Goal: Navigation & Orientation: Find specific page/section

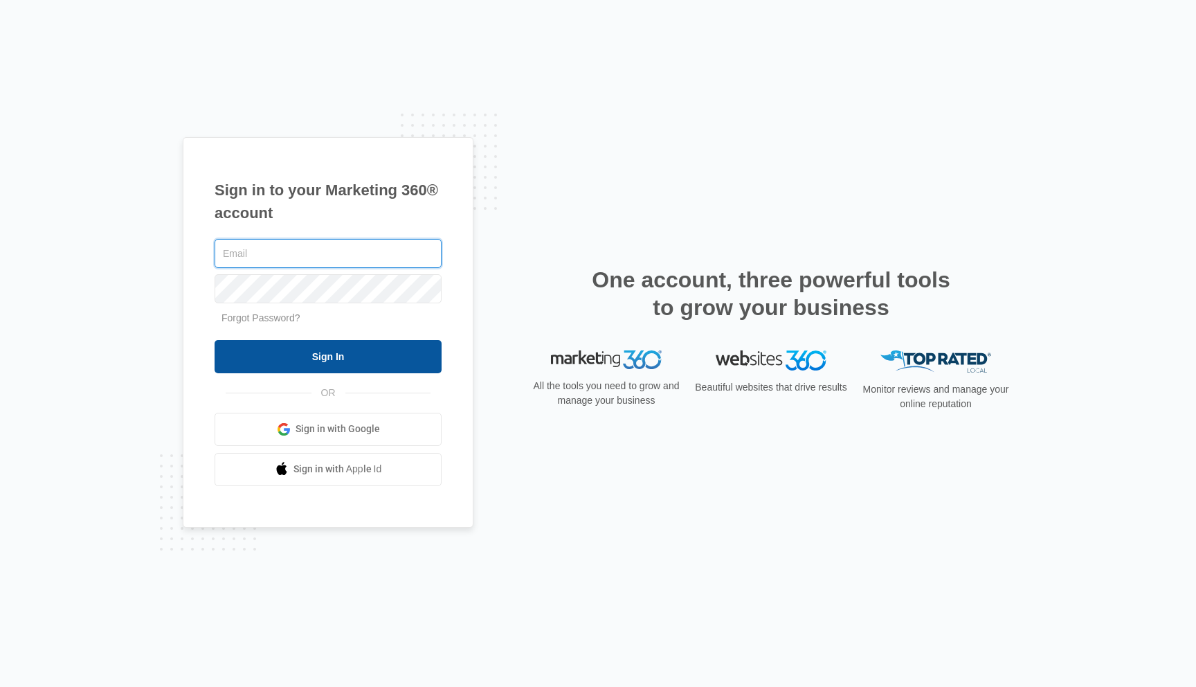
type input "[EMAIL_ADDRESS][DOMAIN_NAME]"
click at [379, 354] on input "Sign In" at bounding box center [328, 356] width 227 height 33
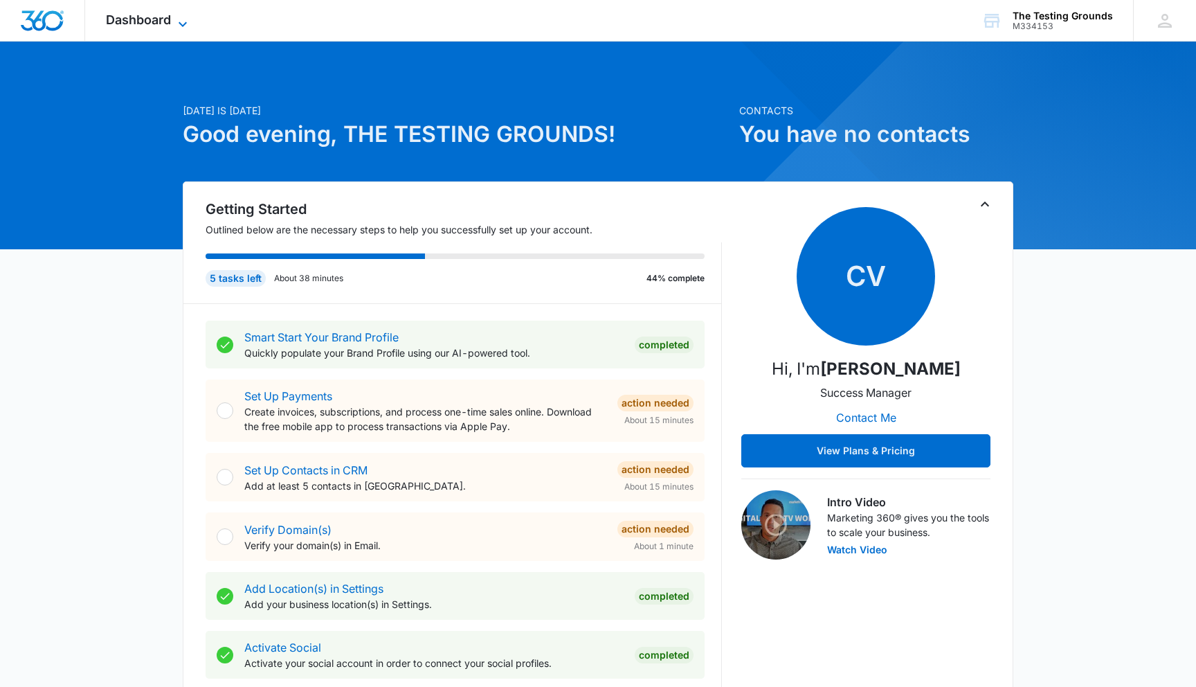
click at [163, 21] on span "Dashboard" at bounding box center [138, 19] width 65 height 15
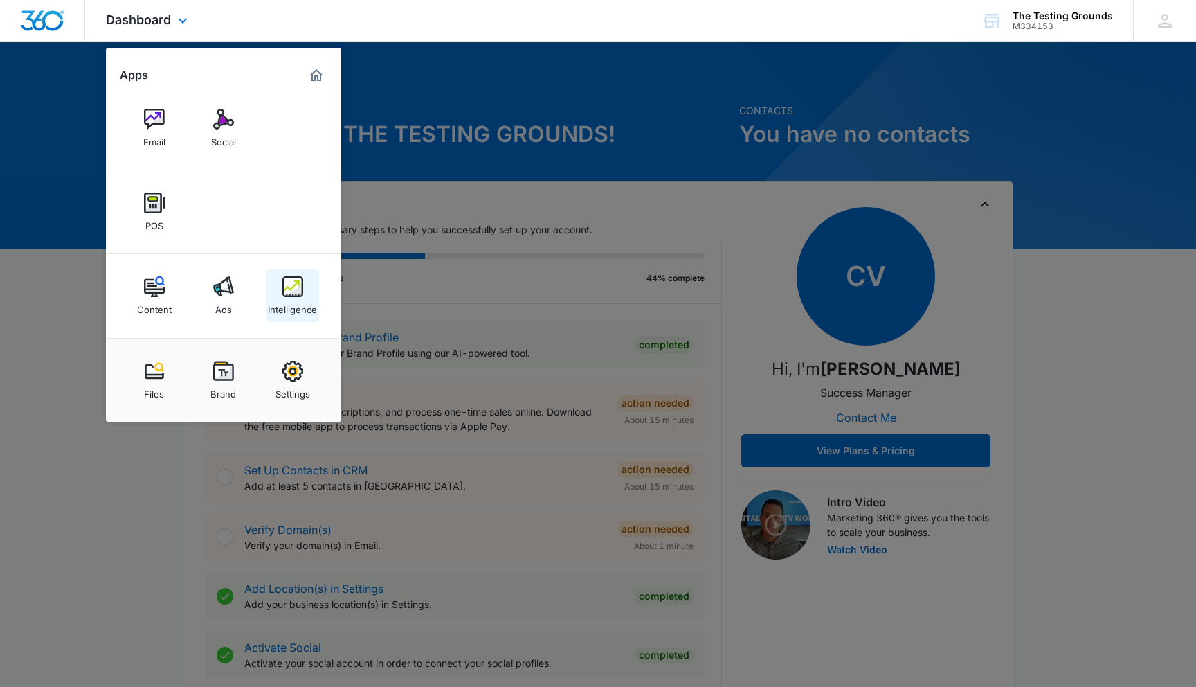
click at [289, 295] on img at bounding box center [292, 286] width 21 height 21
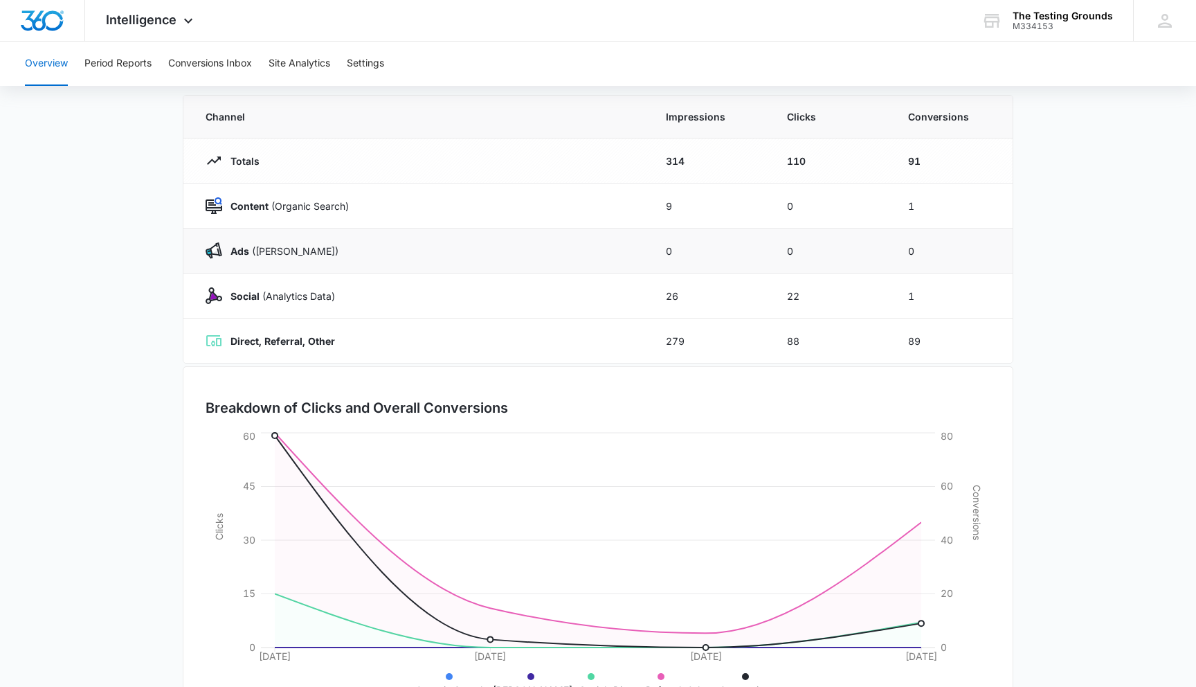
scroll to position [170, 0]
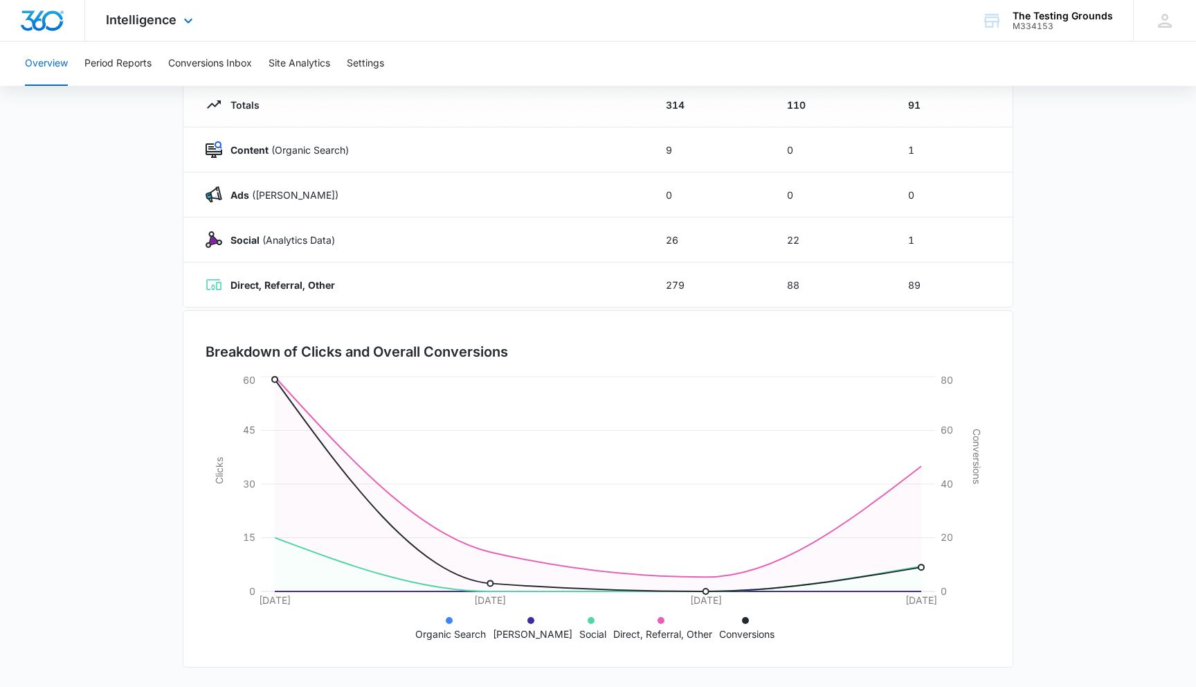
click at [147, 9] on div "Intelligence Apps Email Social POS Content Ads Intelligence Files Brand Settings" at bounding box center [151, 20] width 132 height 41
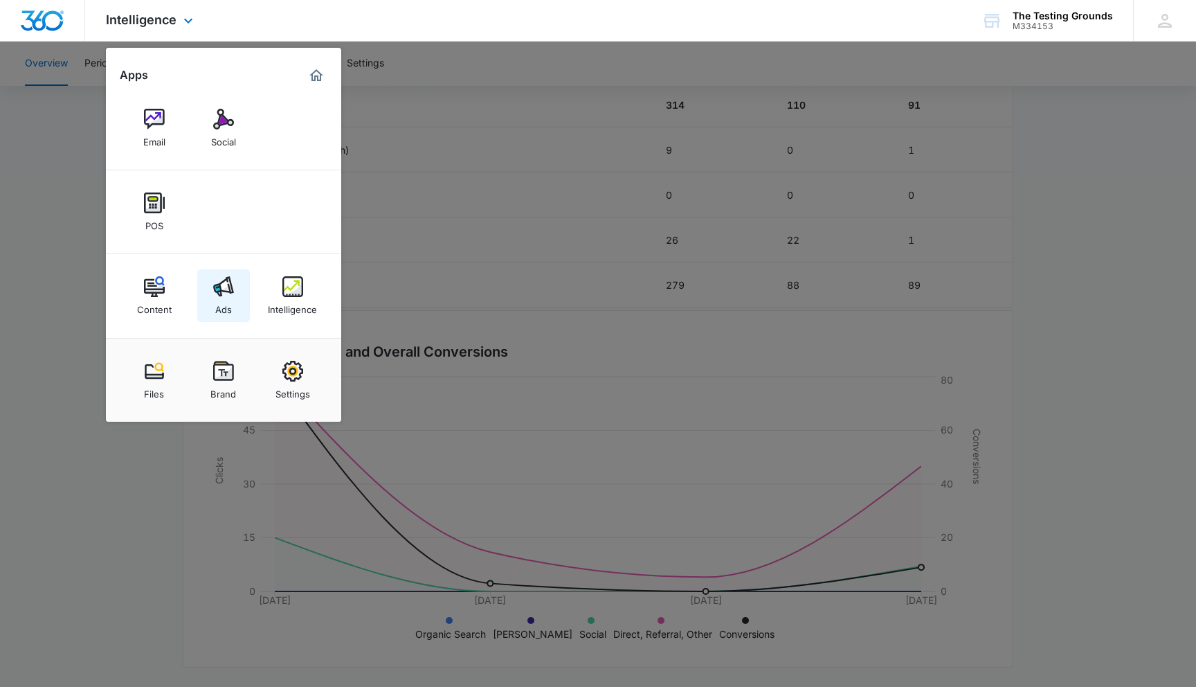
click at [226, 291] on img at bounding box center [223, 286] width 21 height 21
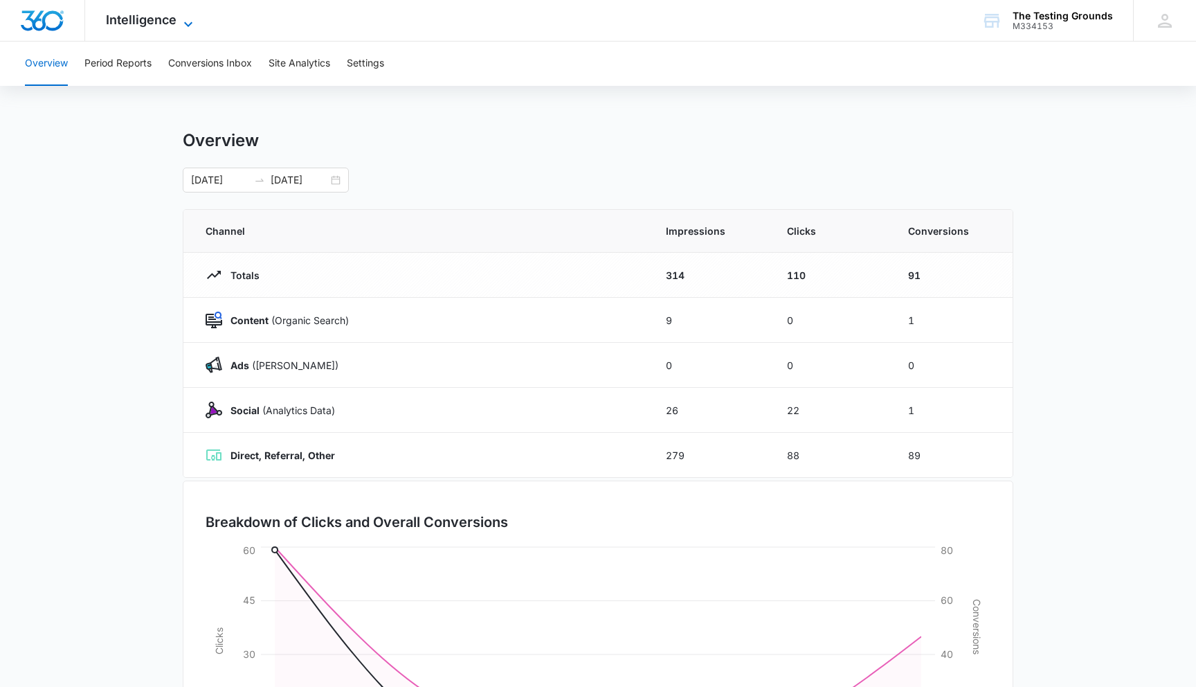
click at [154, 19] on span "Intelligence" at bounding box center [141, 19] width 71 height 15
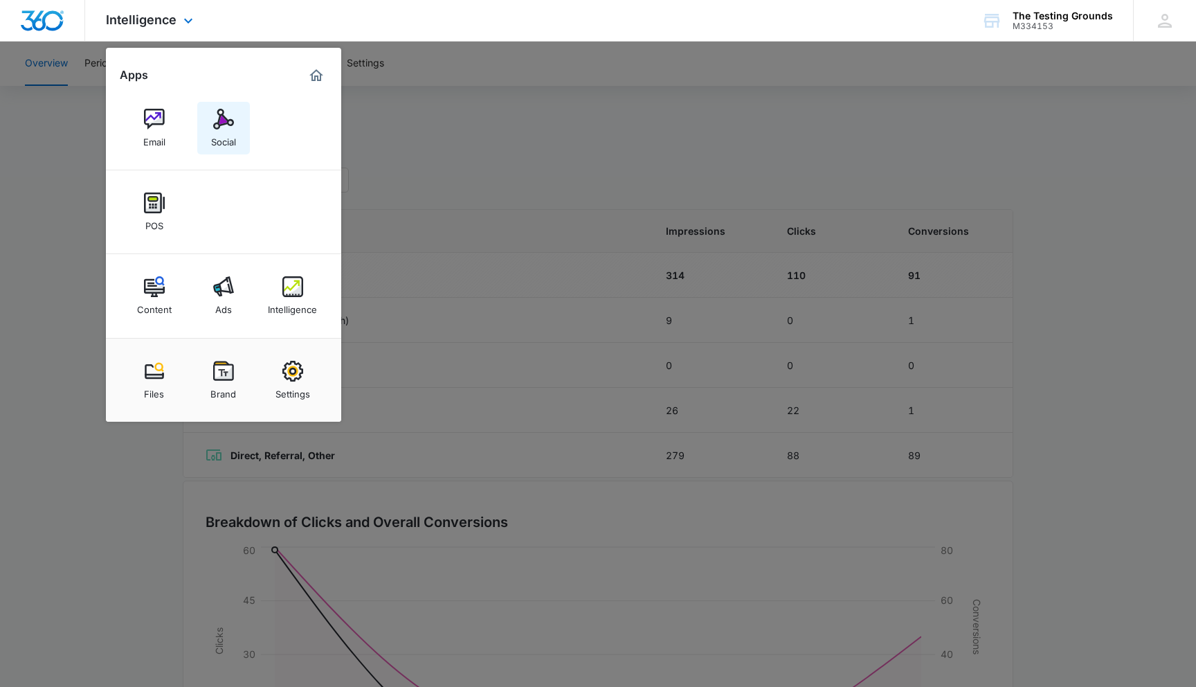
click at [220, 121] on img at bounding box center [223, 119] width 21 height 21
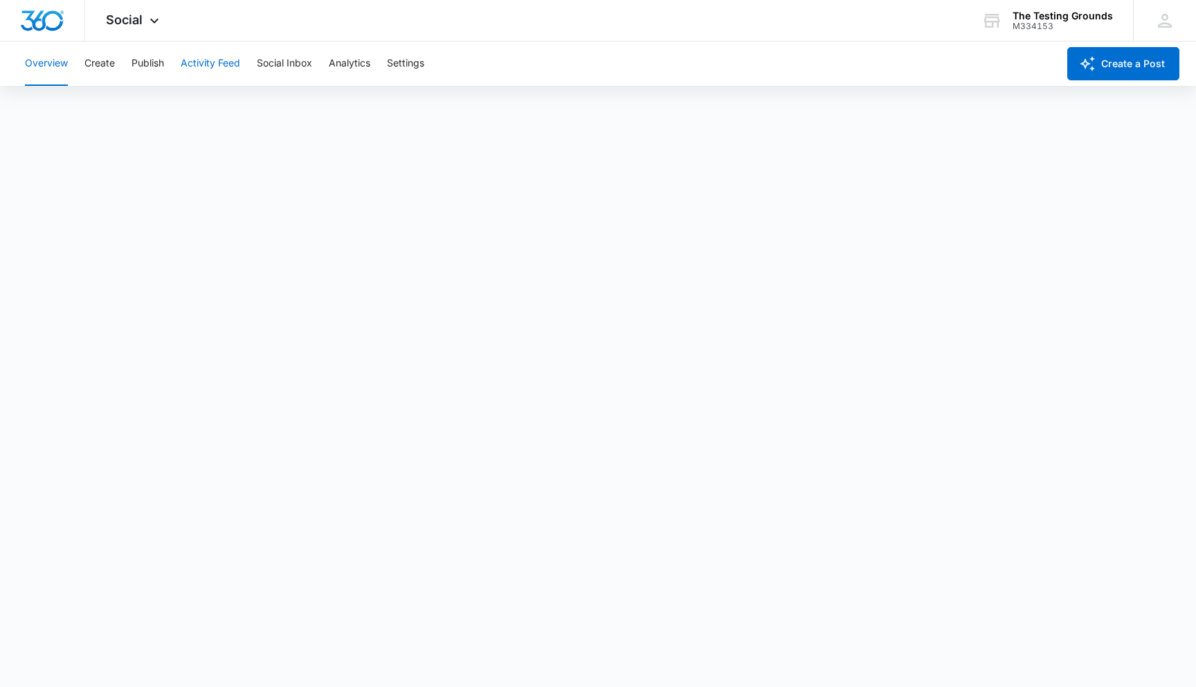
click at [224, 62] on button "Activity Feed" at bounding box center [211, 64] width 60 height 44
